Goal: Transaction & Acquisition: Purchase product/service

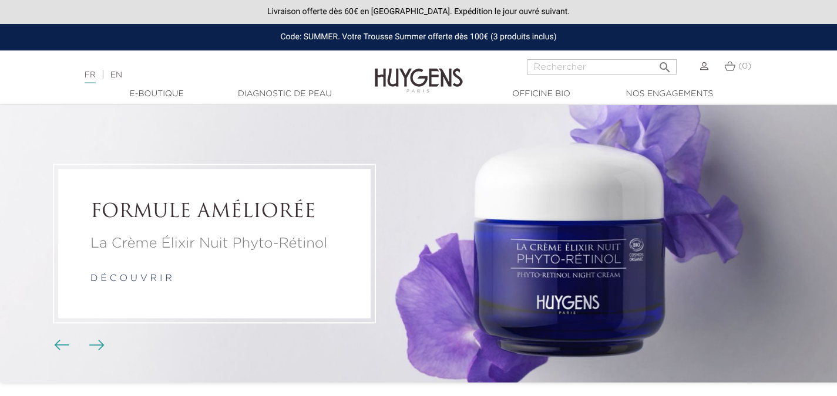
click at [92, 349] on img "Boutons du carrousel" at bounding box center [96, 345] width 15 height 11
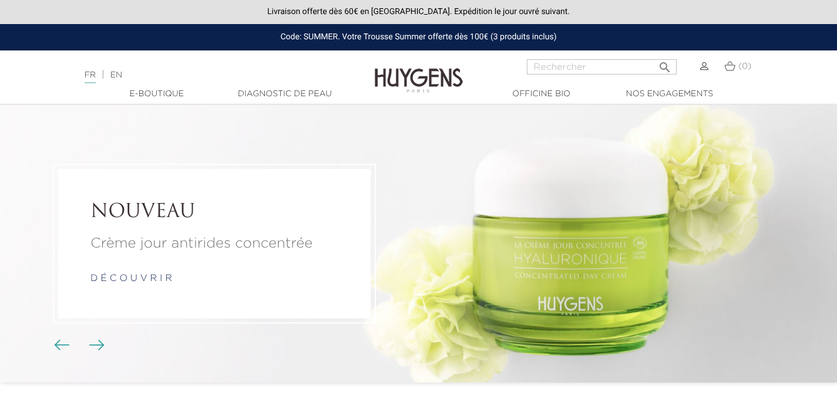
click at [92, 349] on img "Boutons du carrousel" at bounding box center [96, 345] width 15 height 11
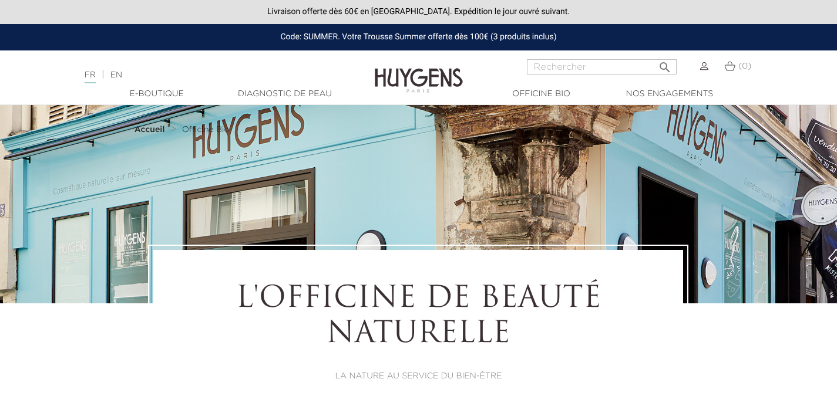
select select "FR"
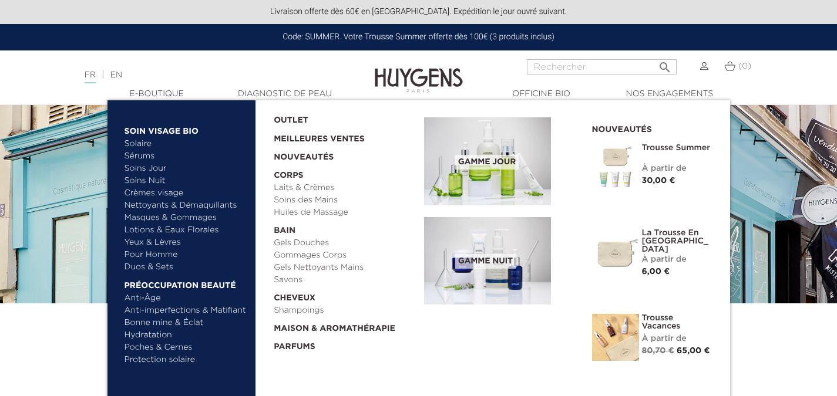
click at [151, 336] on link "Hydratation" at bounding box center [185, 335] width 123 height 12
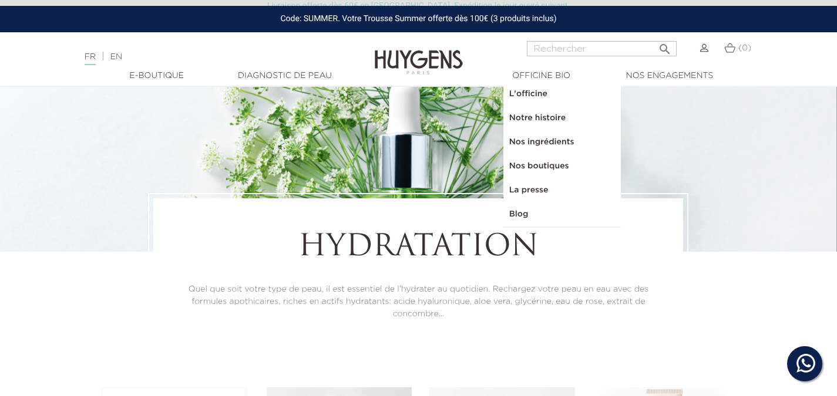
scroll to position [63, 0]
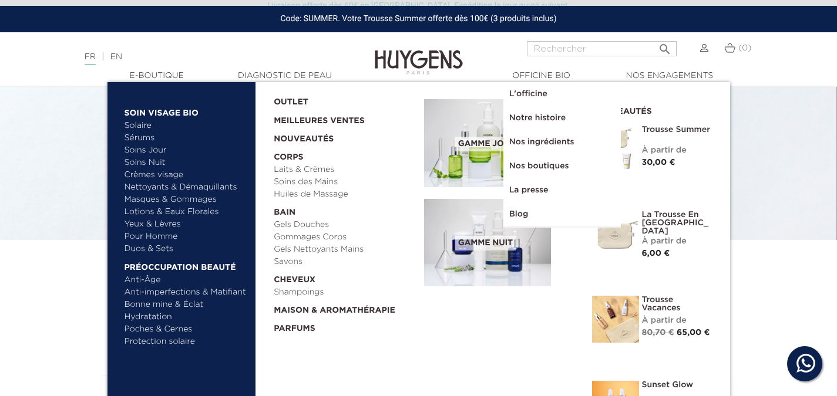
click at [476, 156] on img at bounding box center [487, 143] width 127 height 88
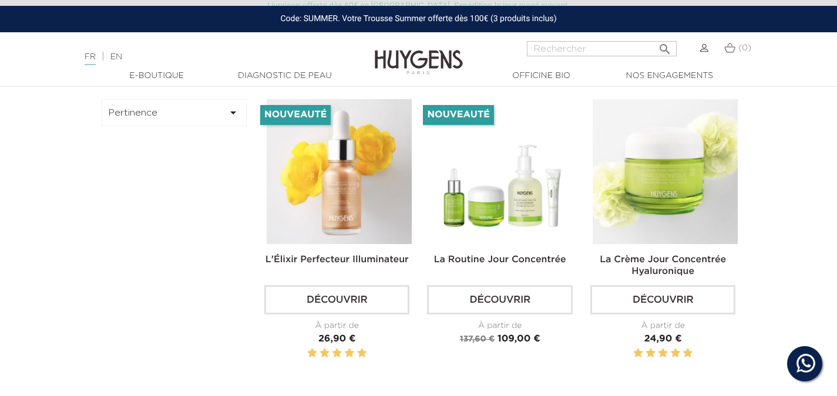
scroll to position [323, 0]
